Goal: Find specific page/section: Find specific page/section

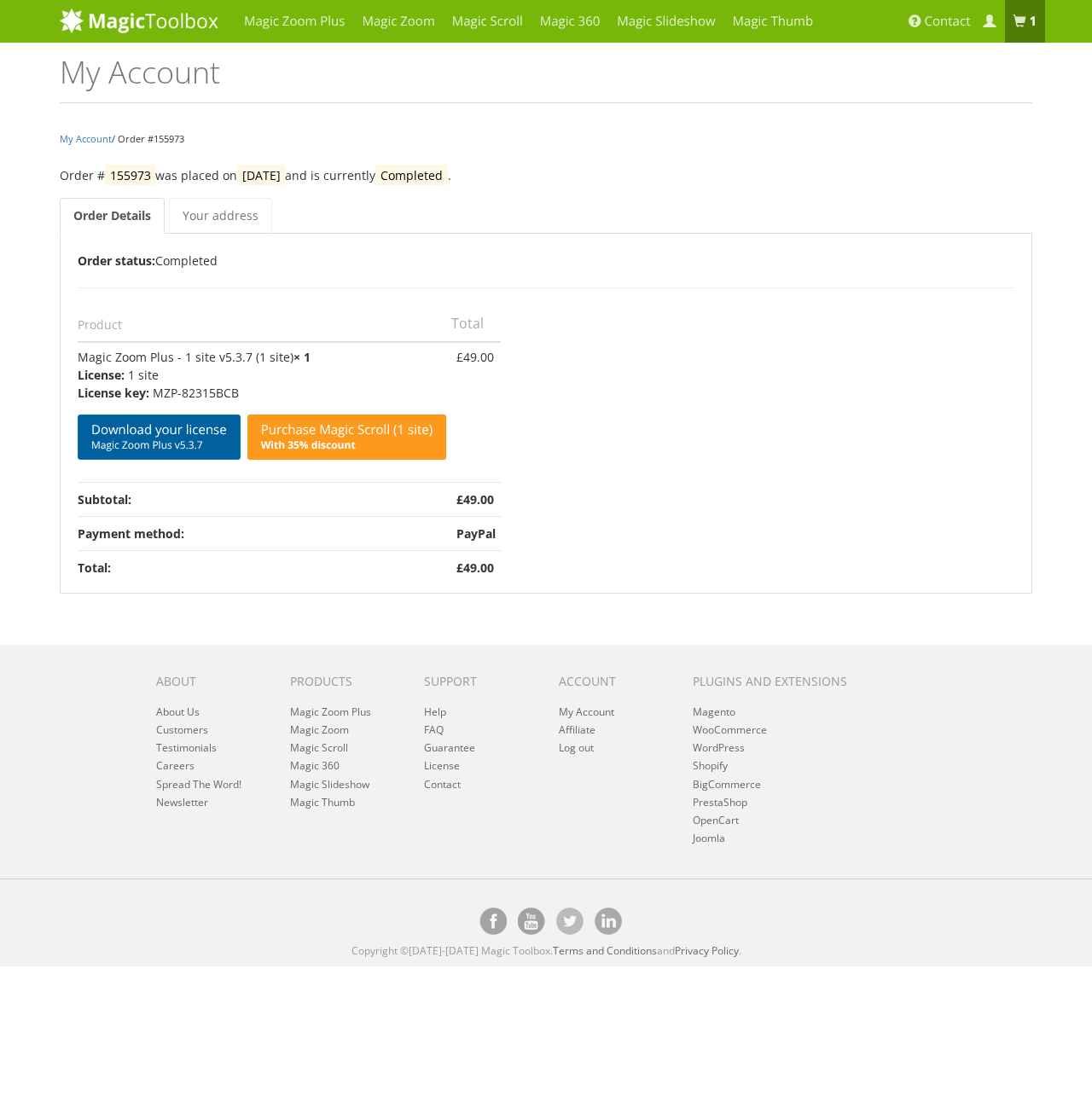
click at [174, 440] on span "Magic Zoom Plus v5.3.7" at bounding box center [159, 445] width 135 height 14
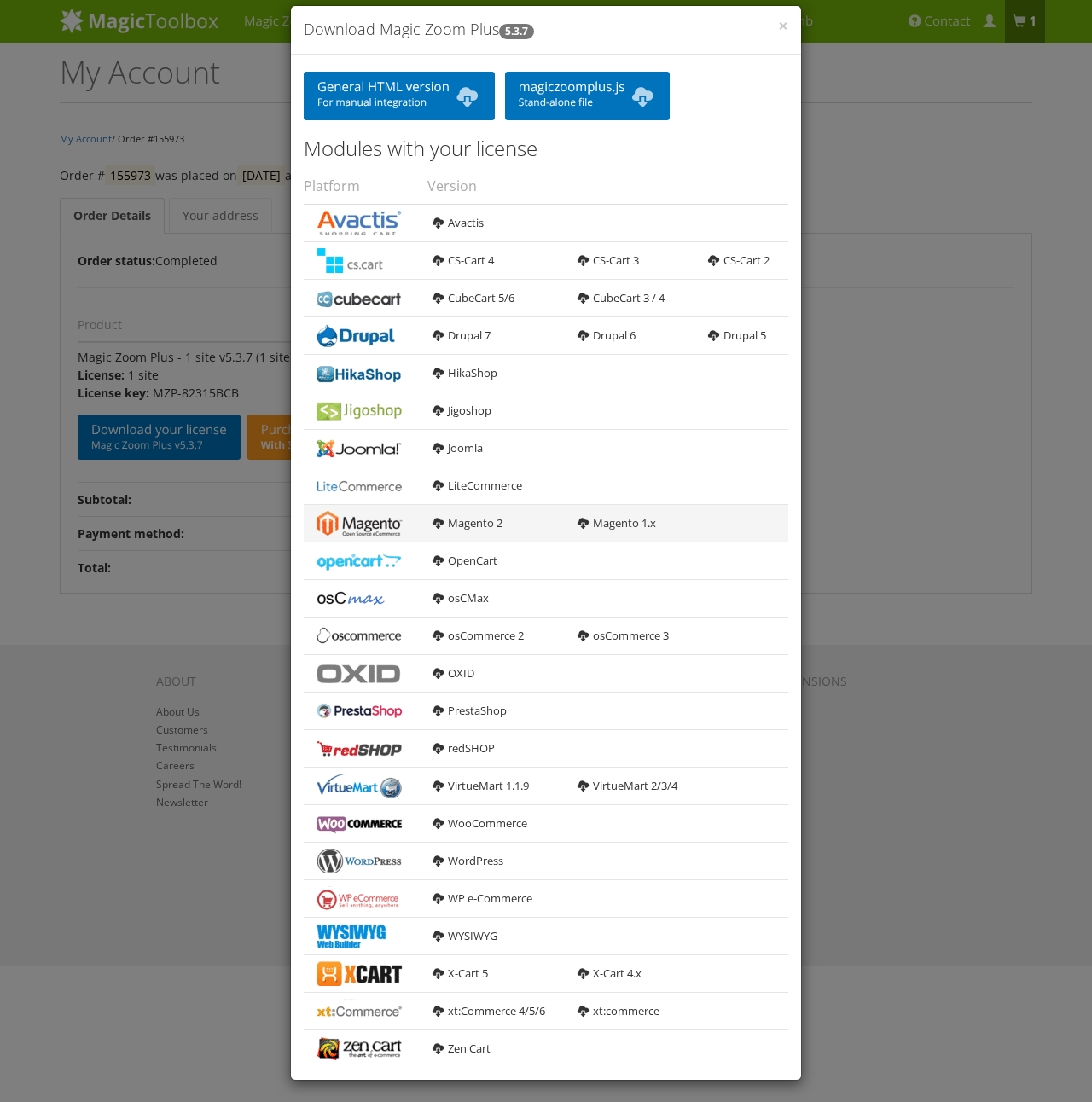
scroll to position [25, 0]
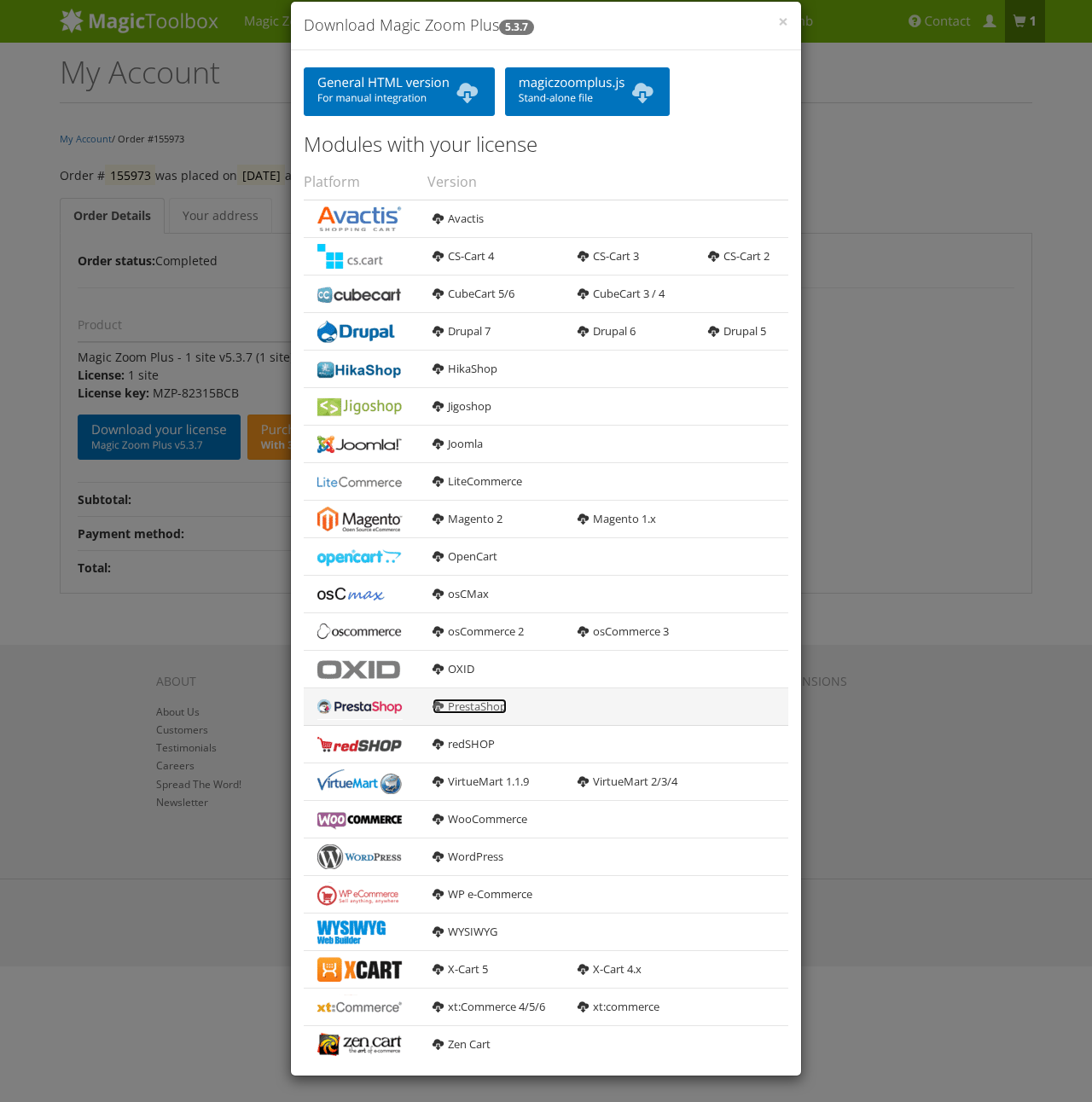
click at [461, 710] on link "PrestaShop" at bounding box center [469, 706] width 75 height 15
